Goal: Check status

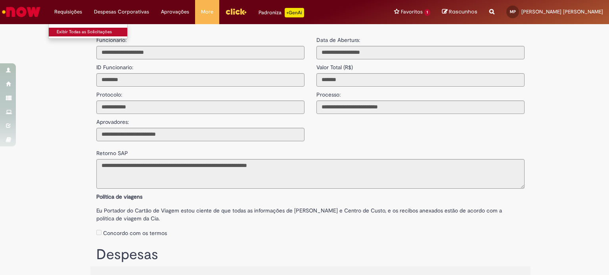
click at [72, 31] on link "Exibir Todas as Solicitações" at bounding box center [92, 32] width 87 height 9
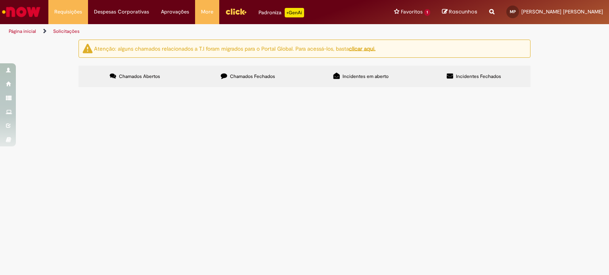
click at [242, 80] on label "Chamados Fechados" at bounding box center [247, 76] width 113 height 21
click at [0, 0] on span "R13545231" at bounding box center [0, 0] width 0 height 0
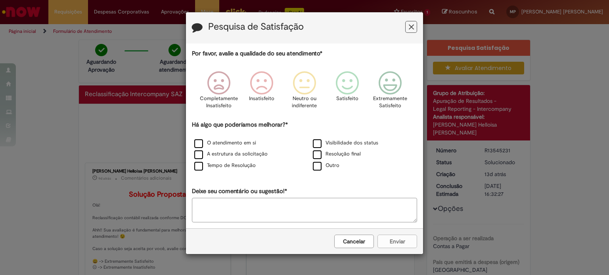
click at [409, 29] on icon "Feedback" at bounding box center [411, 27] width 5 height 8
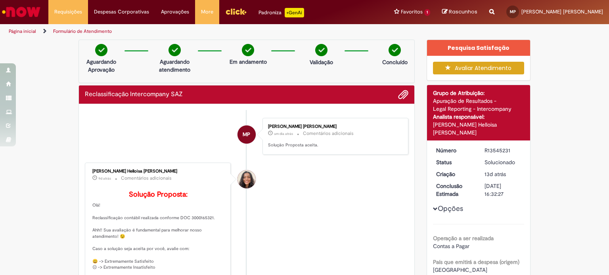
click at [238, 15] on img "Menu Cabeçalho" at bounding box center [235, 12] width 21 height 12
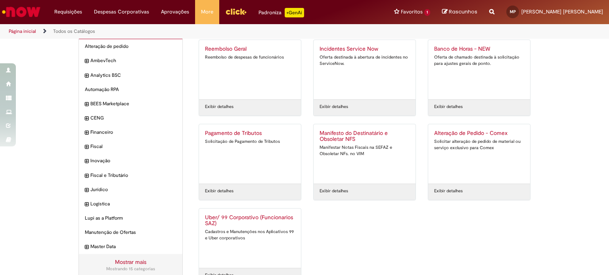
scroll to position [24, 0]
